Goal: Find specific page/section: Find specific page/section

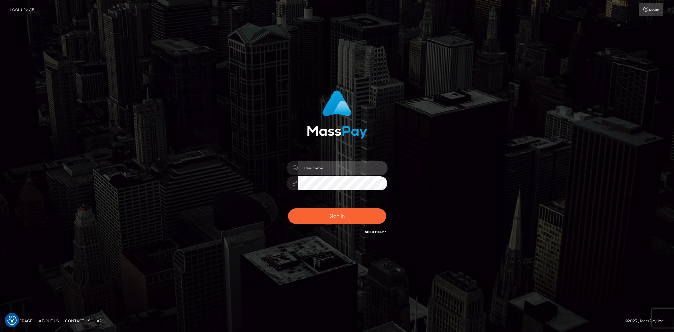
click at [315, 172] on input "text" at bounding box center [343, 168] width 90 height 14
type input "Bern.Spree"
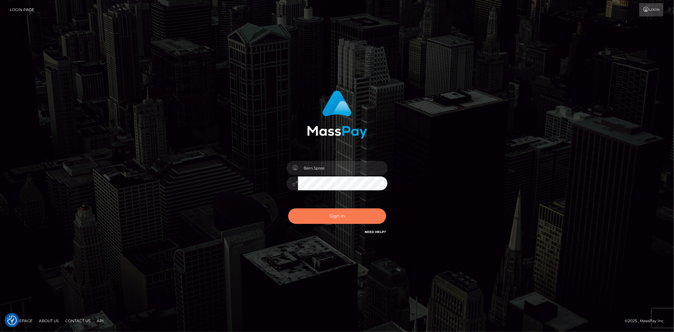
click at [303, 213] on button "Sign in" at bounding box center [337, 215] width 98 height 15
click at [307, 213] on button "Sign in" at bounding box center [337, 215] width 98 height 15
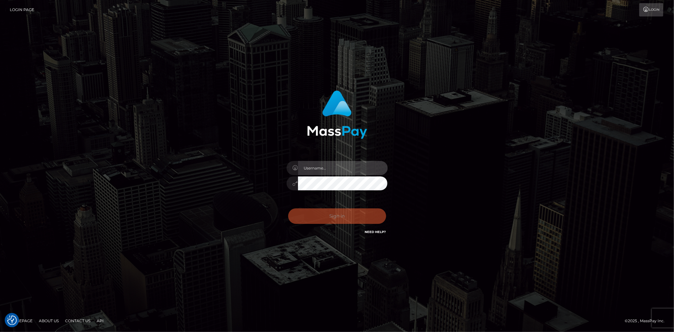
click at [310, 169] on input "text" at bounding box center [343, 168] width 90 height 14
type input "Bern.Spree"
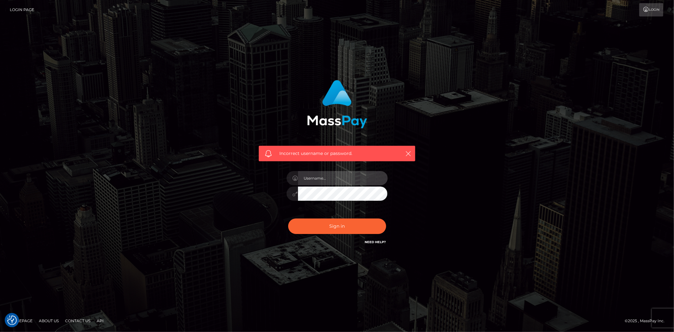
checkbox input "true"
click at [311, 174] on input "text" at bounding box center [343, 178] width 90 height 14
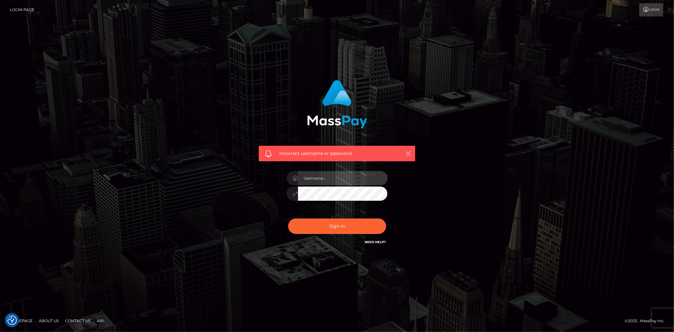
type input "Bern.Spree"
drag, startPoint x: 319, startPoint y: 221, endPoint x: 319, endPoint y: 213, distance: 8.2
click at [319, 222] on button "Sign in" at bounding box center [337, 225] width 98 height 15
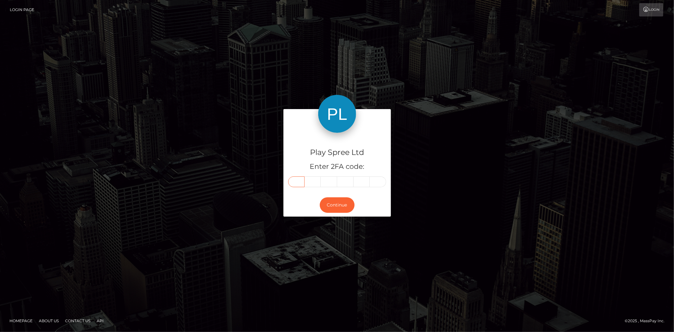
click at [302, 182] on input "text" at bounding box center [296, 181] width 16 height 11
type input "5"
type input "1"
type input "6"
type input "8"
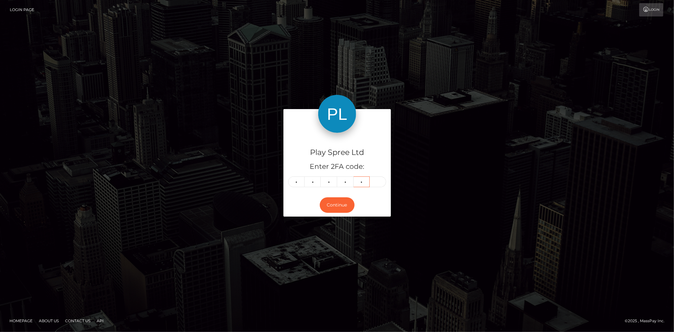
type input "1"
click at [334, 206] on button "Continue" at bounding box center [337, 204] width 35 height 15
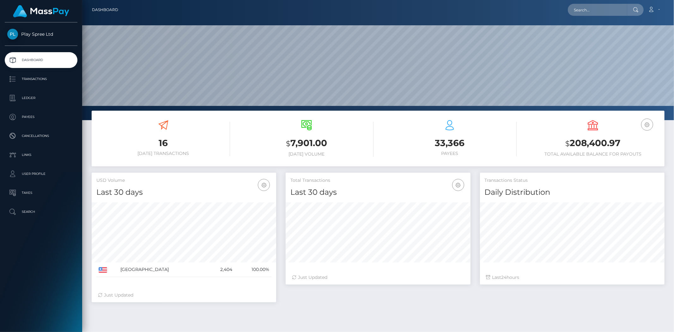
scroll to position [112, 185]
click at [580, 11] on input "text" at bounding box center [597, 10] width 59 height 12
paste input "185980"
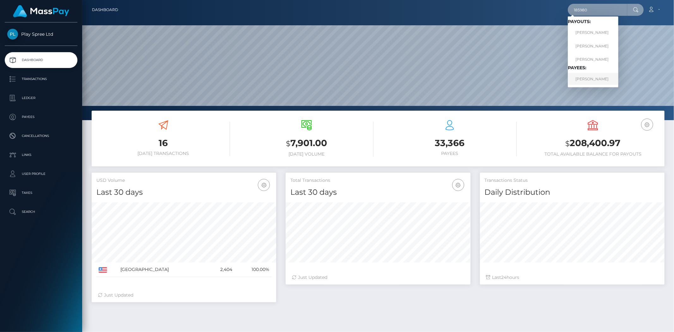
type input "185980"
click at [585, 76] on link "JON DAVID BURGDORF" at bounding box center [593, 79] width 51 height 12
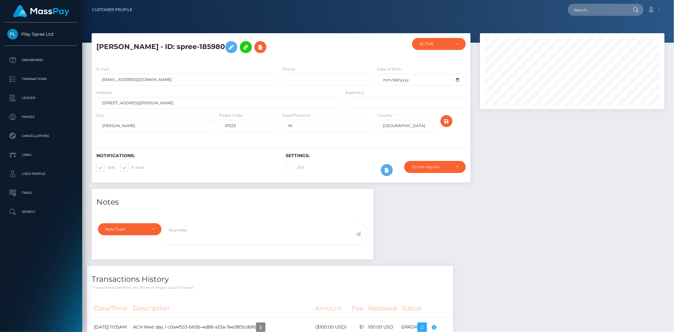
scroll to position [76, 185]
drag, startPoint x: 201, startPoint y: 46, endPoint x: 251, endPoint y: 49, distance: 50.4
click at [251, 49] on h5 "JON DAVID BURGDORF - ID: spree-185980" at bounding box center [217, 47] width 243 height 18
copy h5 "spree-185980"
click at [581, 13] on input "text" at bounding box center [597, 10] width 59 height 12
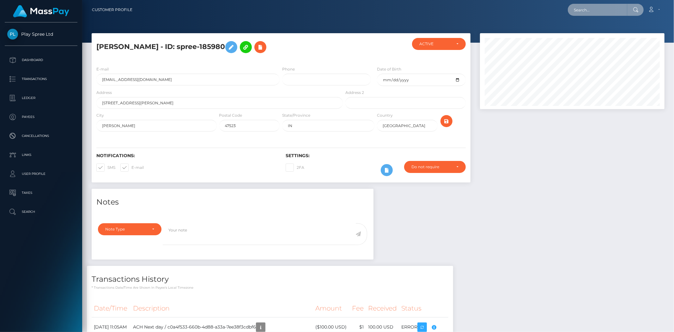
paste input "766378"
type input "766378"
click at [601, 31] on link "JUAN JOSE BENAVIDES" at bounding box center [593, 33] width 51 height 12
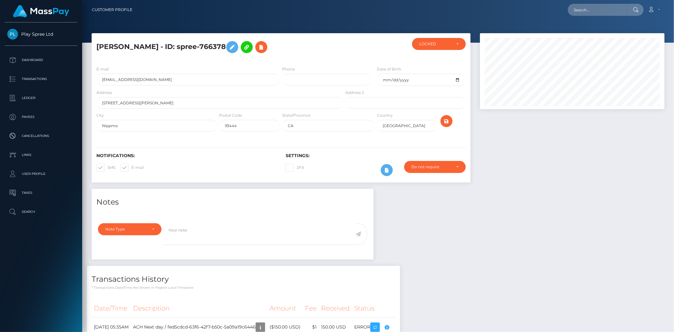
scroll to position [76, 185]
drag, startPoint x: 201, startPoint y: 48, endPoint x: 250, endPoint y: 46, distance: 49.0
click at [250, 46] on h5 "JUAN JOSE BENAVIDES - ID: spree-766378" at bounding box center [217, 47] width 243 height 18
copy h5 "spree-766378"
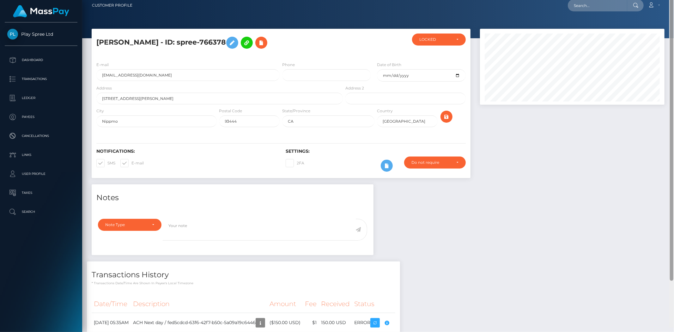
scroll to position [0, 0]
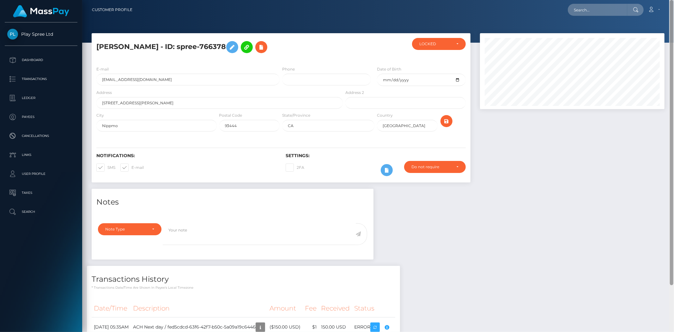
drag, startPoint x: 673, startPoint y: 151, endPoint x: 666, endPoint y: 83, distance: 67.7
click at [670, 90] on div at bounding box center [671, 142] width 3 height 285
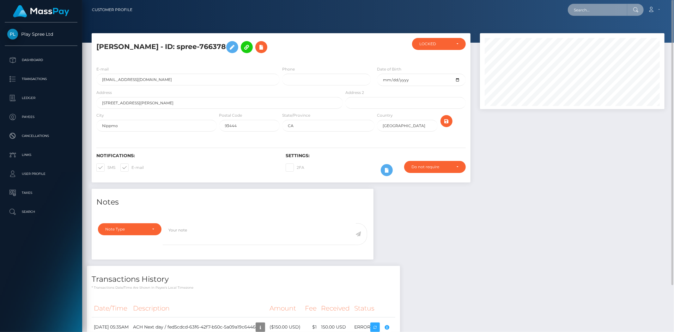
click at [592, 10] on input "text" at bounding box center [597, 10] width 59 height 12
paste input "1671356"
type input "1671356"
click at [590, 32] on link "PAMELA R RODRIGUEZ" at bounding box center [593, 33] width 51 height 12
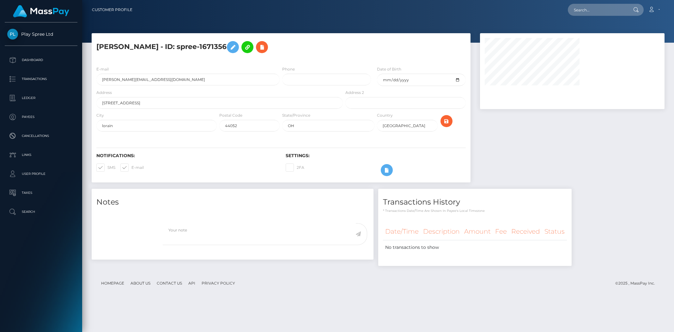
select select
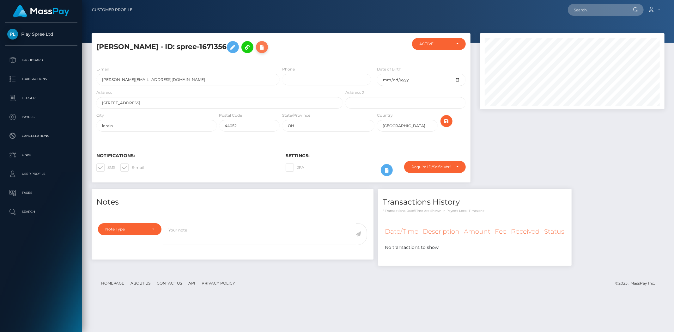
scroll to position [76, 185]
drag, startPoint x: 200, startPoint y: 47, endPoint x: 248, endPoint y: 42, distance: 48.9
click at [248, 42] on h5 "PAMELA R RODRIGUEZ - ID: spree-1671356" at bounding box center [217, 47] width 243 height 18
copy h5 "spree-1671356"
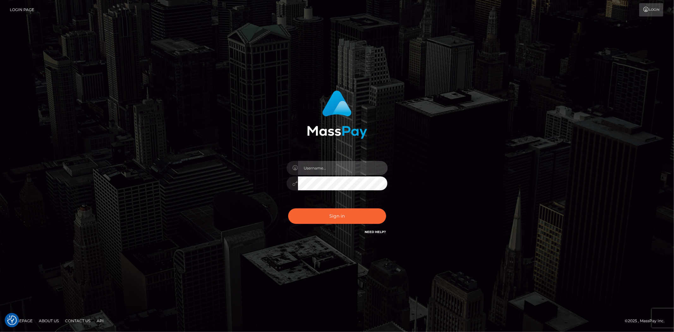
click at [316, 165] on input "text" at bounding box center [343, 168] width 90 height 14
type input "Bern.Spree"
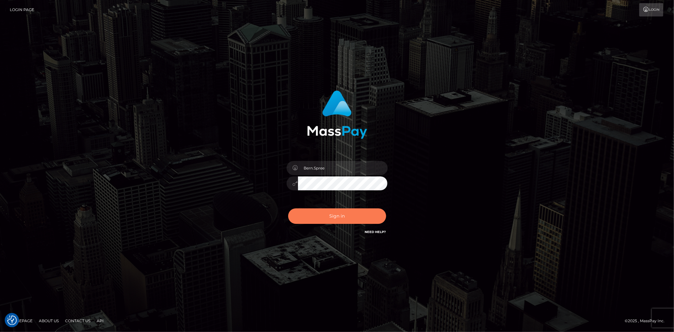
click at [317, 210] on button "Sign in" at bounding box center [337, 215] width 98 height 15
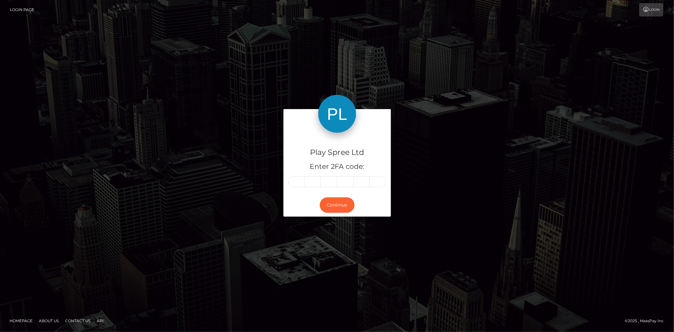
click at [296, 181] on input "text" at bounding box center [296, 181] width 16 height 11
type input "4"
type input "5"
type input "6"
type input "9"
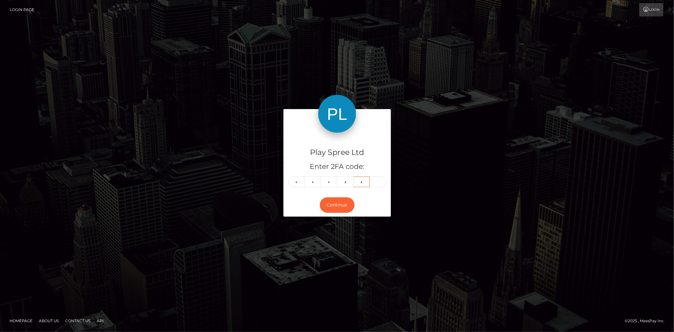
type input "6"
type input "5"
click at [330, 204] on button "Continue" at bounding box center [337, 204] width 35 height 15
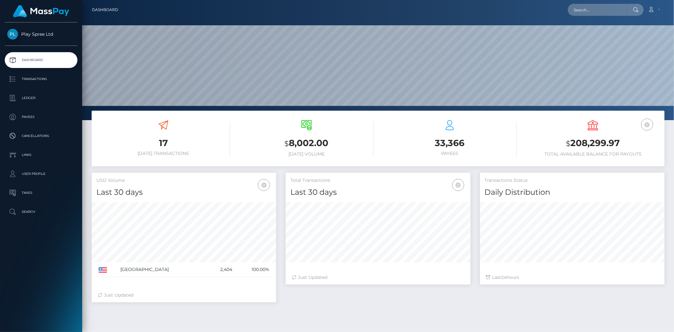
scroll to position [112, 185]
click at [582, 11] on input "text" at bounding box center [597, 10] width 59 height 12
paste input "665544"
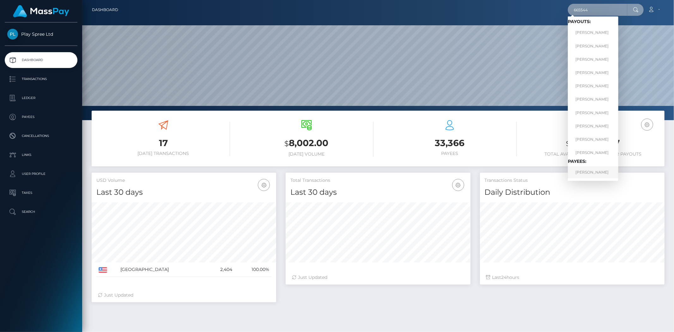
type input "665544"
click at [590, 172] on link "[PERSON_NAME]" at bounding box center [593, 172] width 51 height 12
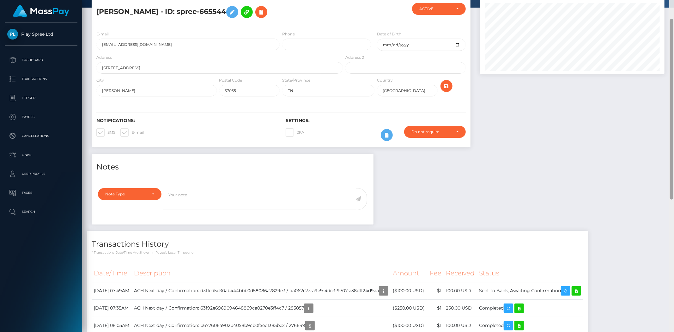
scroll to position [278, 0]
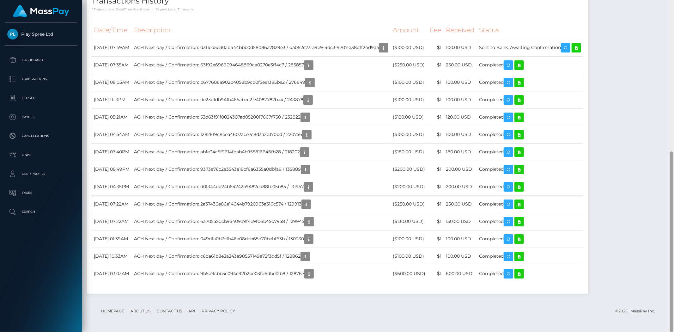
drag, startPoint x: 669, startPoint y: 188, endPoint x: 674, endPoint y: 179, distance: 9.9
click at [674, 179] on div at bounding box center [671, 166] width 5 height 332
drag, startPoint x: 674, startPoint y: 99, endPoint x: 670, endPoint y: 9, distance: 90.2
click at [670, 9] on div at bounding box center [671, 166] width 5 height 332
drag, startPoint x: 674, startPoint y: 190, endPoint x: 674, endPoint y: 41, distance: 149.2
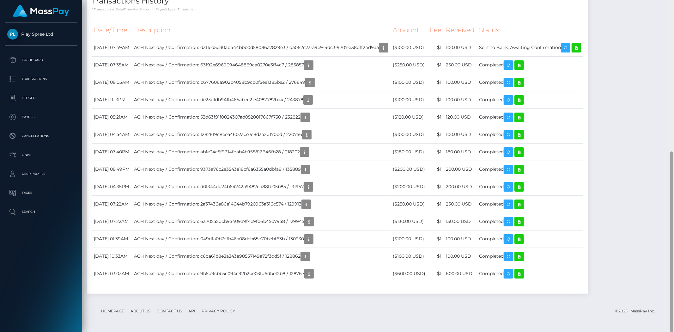
click at [674, 37] on div at bounding box center [671, 166] width 5 height 332
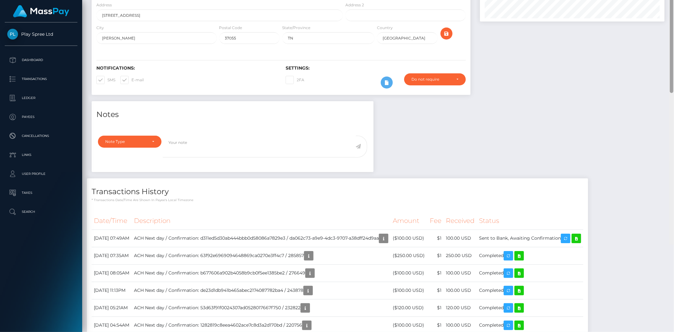
scroll to position [0, 0]
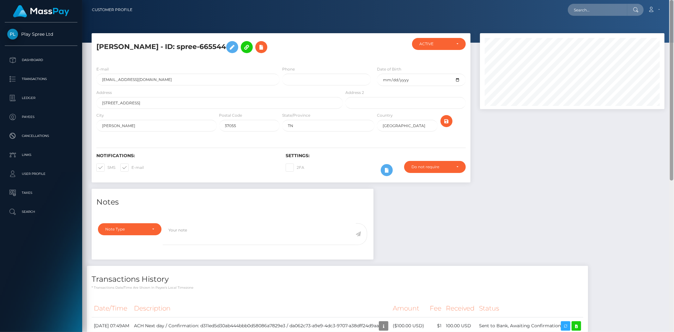
drag, startPoint x: 672, startPoint y: 229, endPoint x: 664, endPoint y: 47, distance: 182.8
click at [664, 47] on div "Customer Profile Loading... Loading..." at bounding box center [378, 166] width 592 height 332
click at [587, 7] on input "text" at bounding box center [597, 10] width 59 height 12
paste input "1122558"
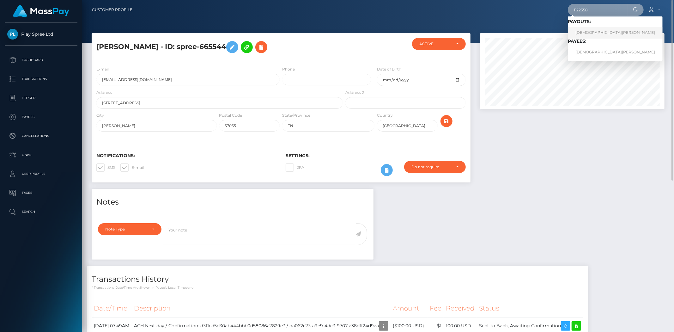
type input "1122558"
click at [587, 32] on link "MARIA REFUGIO OCHOA" at bounding box center [615, 33] width 95 height 12
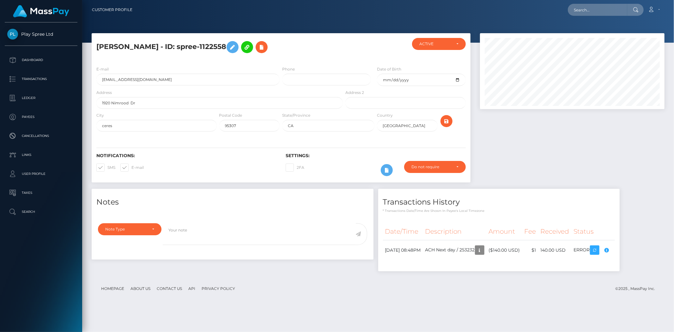
scroll to position [76, 185]
click at [579, 7] on input "text" at bounding box center [597, 10] width 59 height 12
paste input "694447"
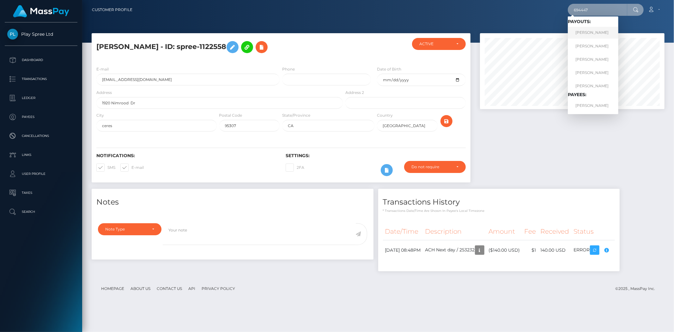
type input "694447"
click at [597, 32] on link "[PERSON_NAME]" at bounding box center [593, 33] width 51 height 12
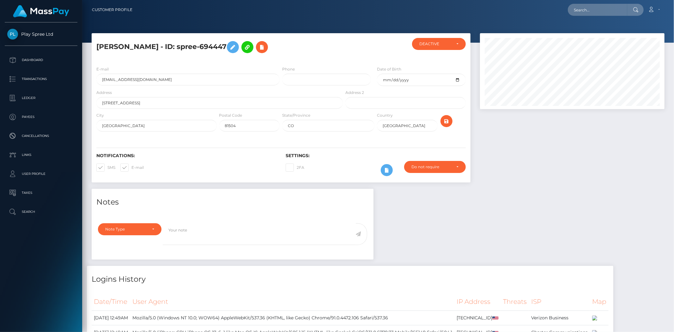
scroll to position [76, 185]
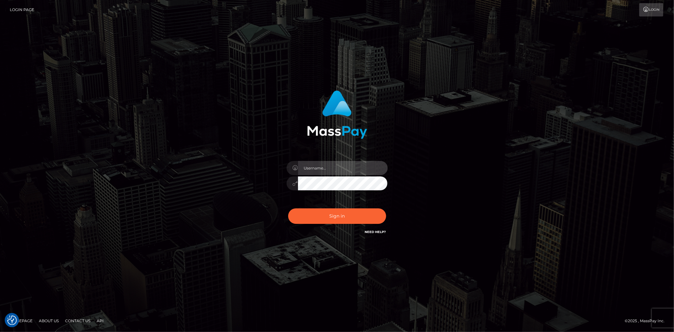
click at [331, 169] on input "text" at bounding box center [343, 168] width 90 height 14
type input "Bern.Spree"
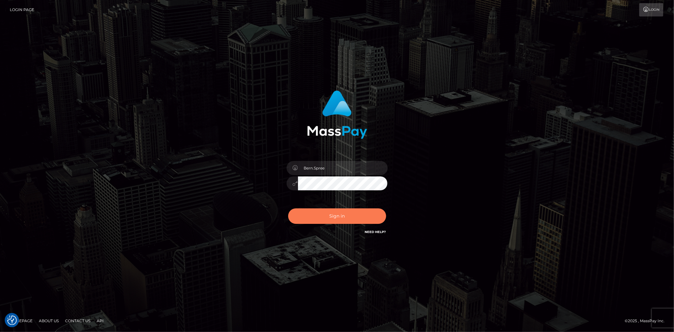
click at [345, 213] on button "Sign in" at bounding box center [337, 215] width 98 height 15
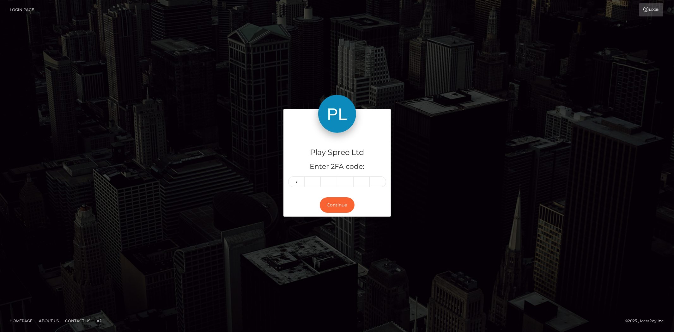
type input "4"
type input "1"
type input "5"
type input "9"
type input "4"
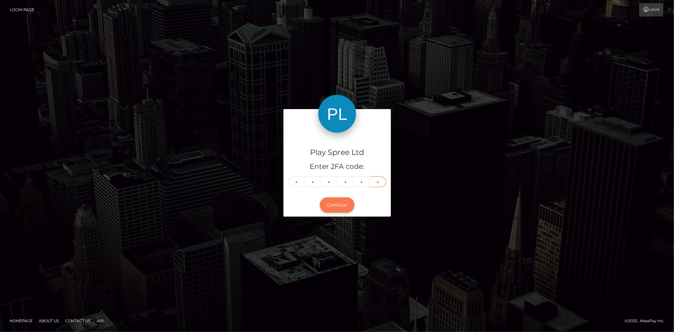
type input "2"
click at [333, 204] on button "Continue" at bounding box center [337, 204] width 35 height 15
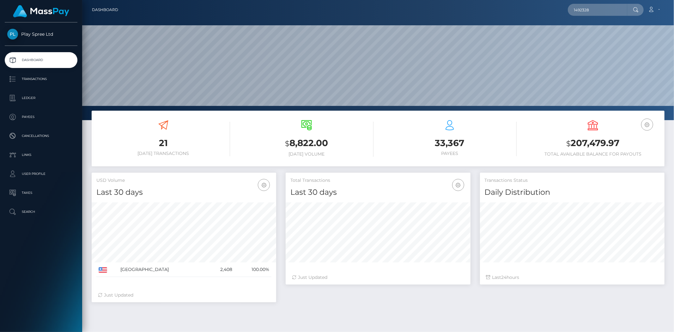
scroll to position [112, 185]
type input "1492328"
click at [596, 5] on input "1492328" at bounding box center [597, 10] width 59 height 12
drag, startPoint x: 596, startPoint y: 5, endPoint x: 430, endPoint y: 9, distance: 165.3
click at [430, 9] on div "1492328 Loading... Loading... Account Edit Profile Logout" at bounding box center [393, 9] width 541 height 13
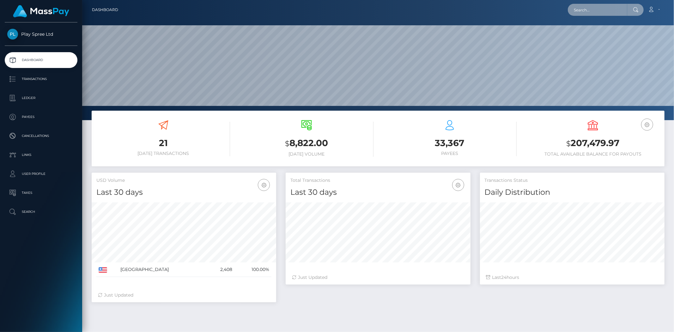
paste input "1492328"
type input "1492328"
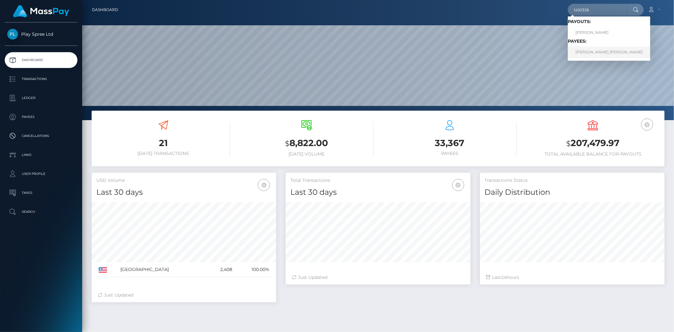
click at [589, 50] on link "[PERSON_NAME] [PERSON_NAME]" at bounding box center [609, 52] width 82 height 12
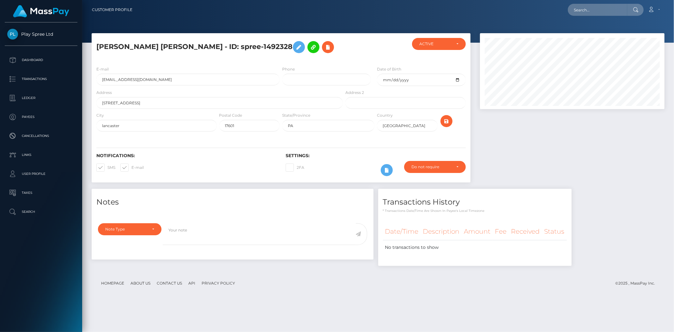
scroll to position [76, 185]
click at [580, 12] on input "text" at bounding box center [597, 10] width 59 height 12
paste input "345484"
click at [594, 162] on div at bounding box center [572, 111] width 194 height 156
drag, startPoint x: 220, startPoint y: 46, endPoint x: 272, endPoint y: 46, distance: 52.2
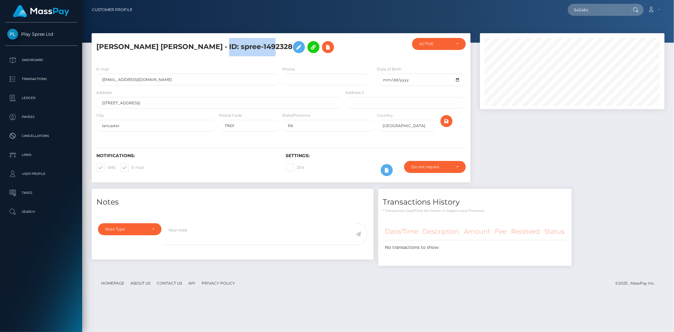
click at [272, 46] on h5 "PHILIP THOMAS HONSINGER - ID: spree-1492328" at bounding box center [217, 47] width 243 height 18
copy h5 "spree-1492328"
drag, startPoint x: 589, startPoint y: 9, endPoint x: 592, endPoint y: 8, distance: 3.5
click at [592, 9] on input "345484" at bounding box center [597, 10] width 59 height 12
drag, startPoint x: 592, startPoint y: 8, endPoint x: 463, endPoint y: 6, distance: 129.6
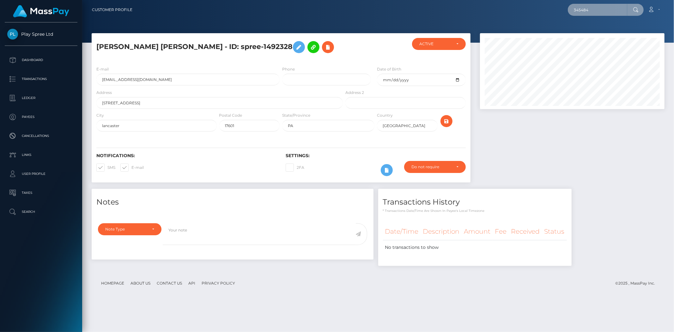
click at [463, 6] on div "345484 Loading... Loading... Account Edit Profile Logout" at bounding box center [400, 9] width 527 height 13
paste input "128762"
type input "128762"
click at [591, 10] on input "128762" at bounding box center [597, 10] width 59 height 12
drag, startPoint x: 591, startPoint y: 10, endPoint x: 487, endPoint y: 1, distance: 104.1
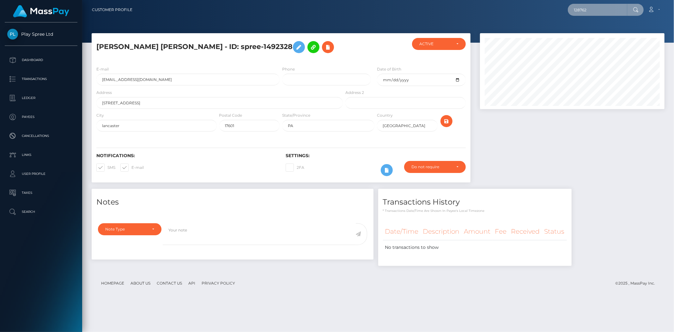
click at [487, 1] on nav "Customer Profile 128762 Loading... Loading... Account Logout" at bounding box center [378, 10] width 592 height 20
paste input "128762"
type input "128762"
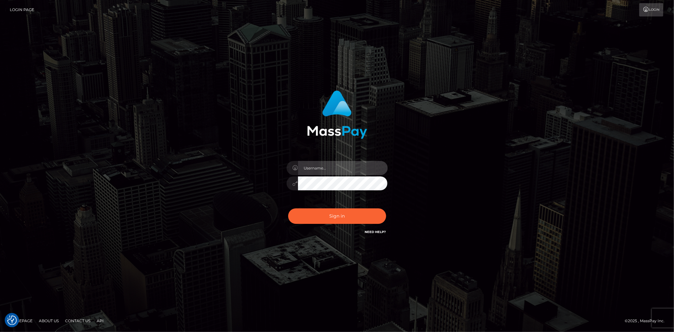
click at [317, 173] on input "text" at bounding box center [343, 168] width 90 height 14
type input "Bern.Spree"
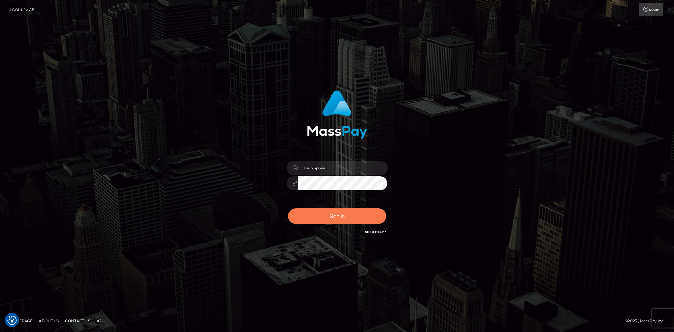
click at [296, 219] on button "Sign in" at bounding box center [337, 215] width 98 height 15
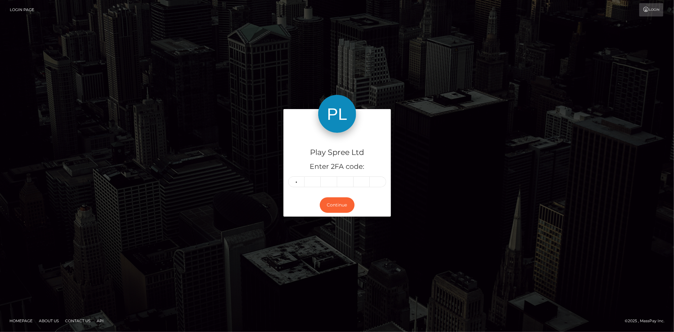
type input "9"
type input "0"
type input "8"
type input "0"
type input "1"
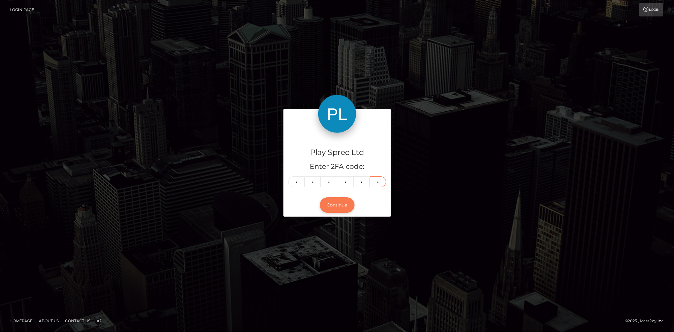
type input "1"
click at [330, 205] on button "Continue" at bounding box center [337, 204] width 35 height 15
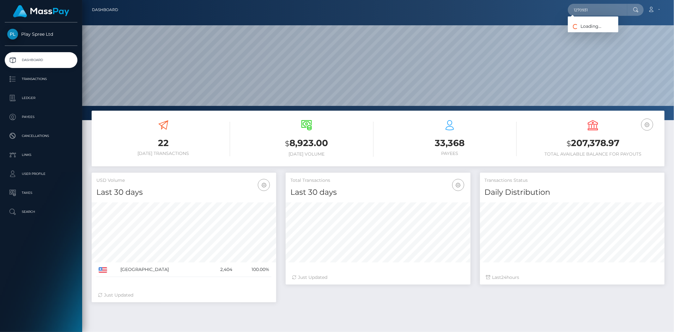
scroll to position [112, 185]
type input "1270931"
click at [587, 27] on link "TAMMY JO JOHNSON" at bounding box center [593, 33] width 51 height 12
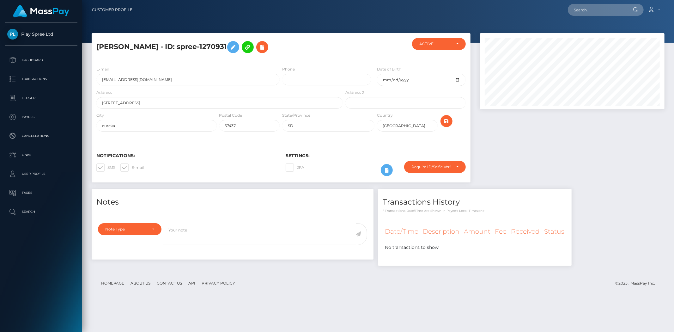
scroll to position [76, 185]
drag, startPoint x: 192, startPoint y: 45, endPoint x: 242, endPoint y: 45, distance: 50.3
click at [242, 45] on h5 "TAMMY JO JOHNSON - ID: spree-1270931" at bounding box center [217, 47] width 243 height 18
copy h5 "spree-1270931"
